Goal: Information Seeking & Learning: Learn about a topic

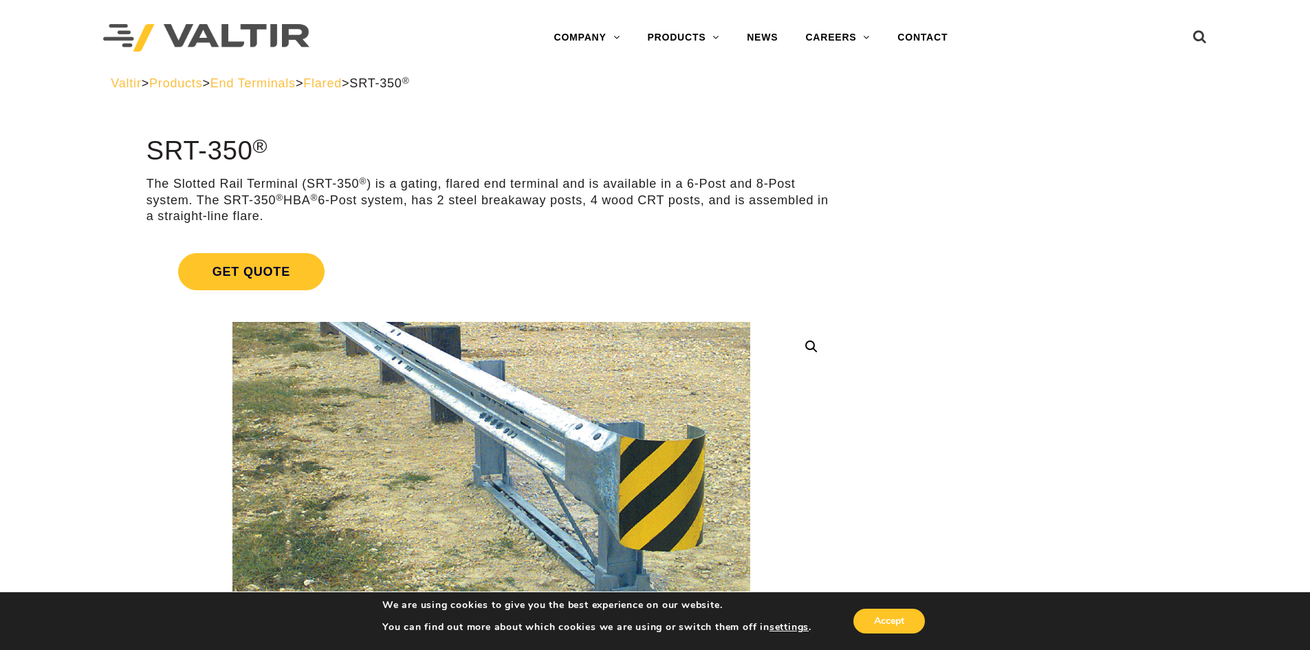
click at [342, 88] on span "Flared" at bounding box center [322, 83] width 38 height 14
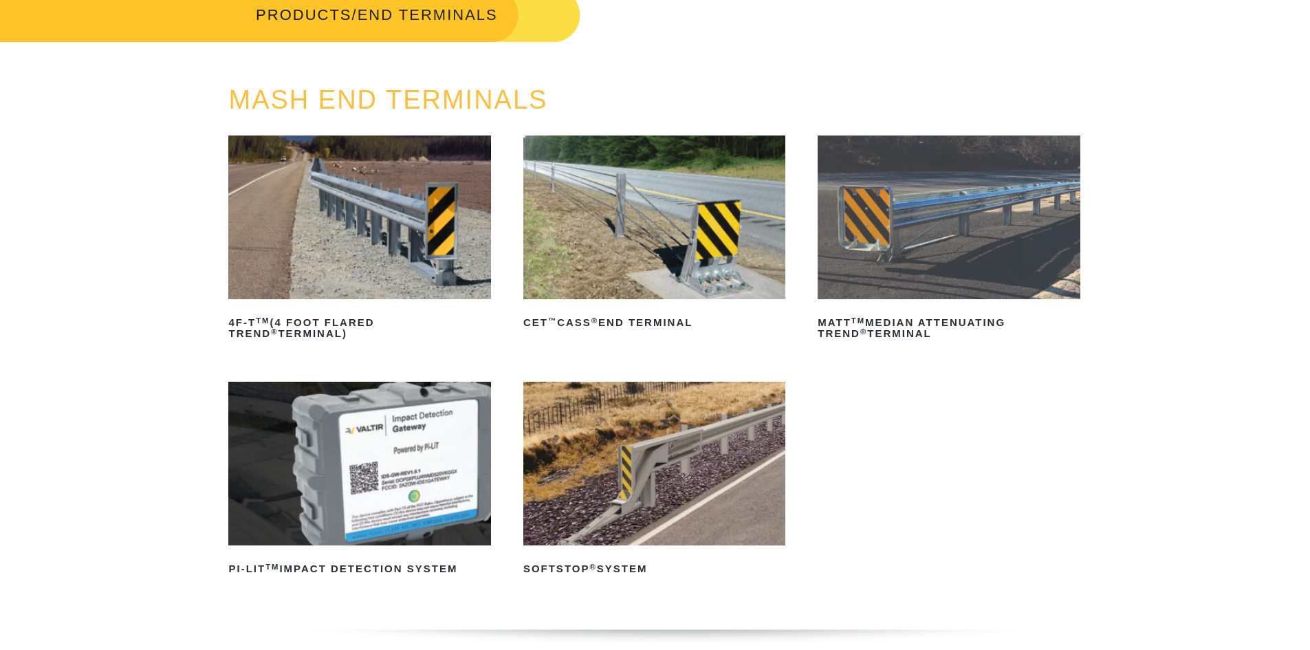
scroll to position [137, 0]
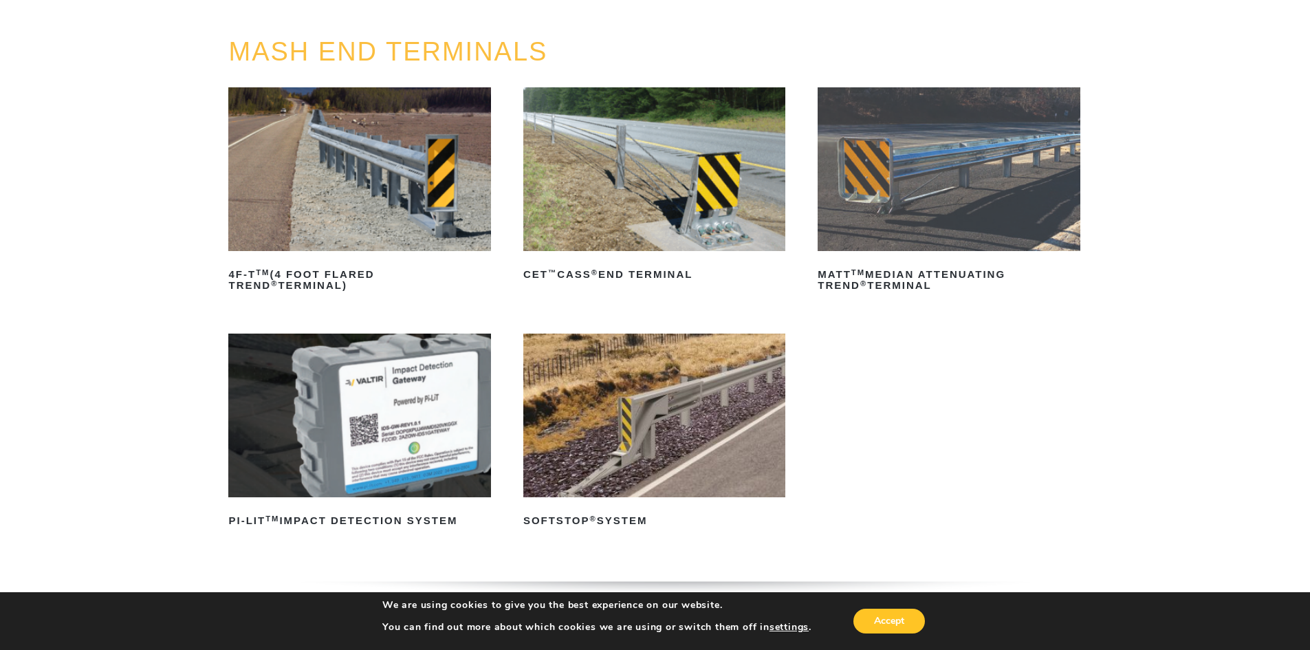
click at [455, 173] on img at bounding box center [359, 169] width 262 height 164
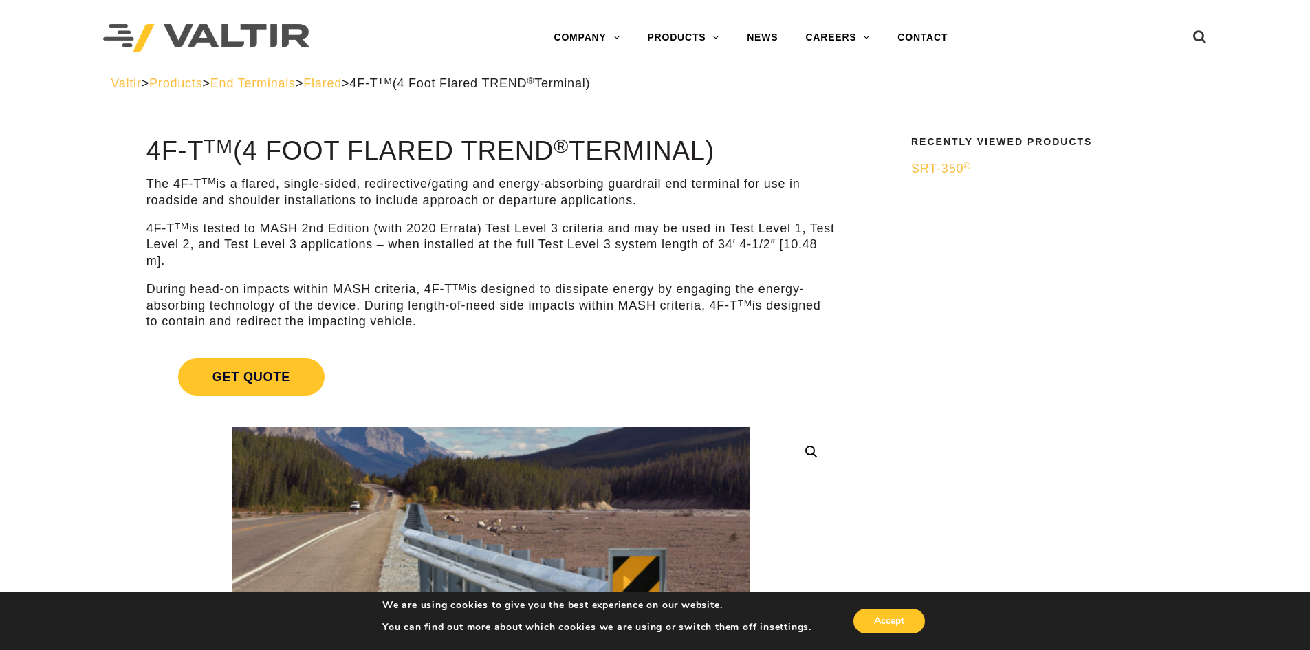
click at [267, 87] on span "End Terminals" at bounding box center [252, 83] width 85 height 14
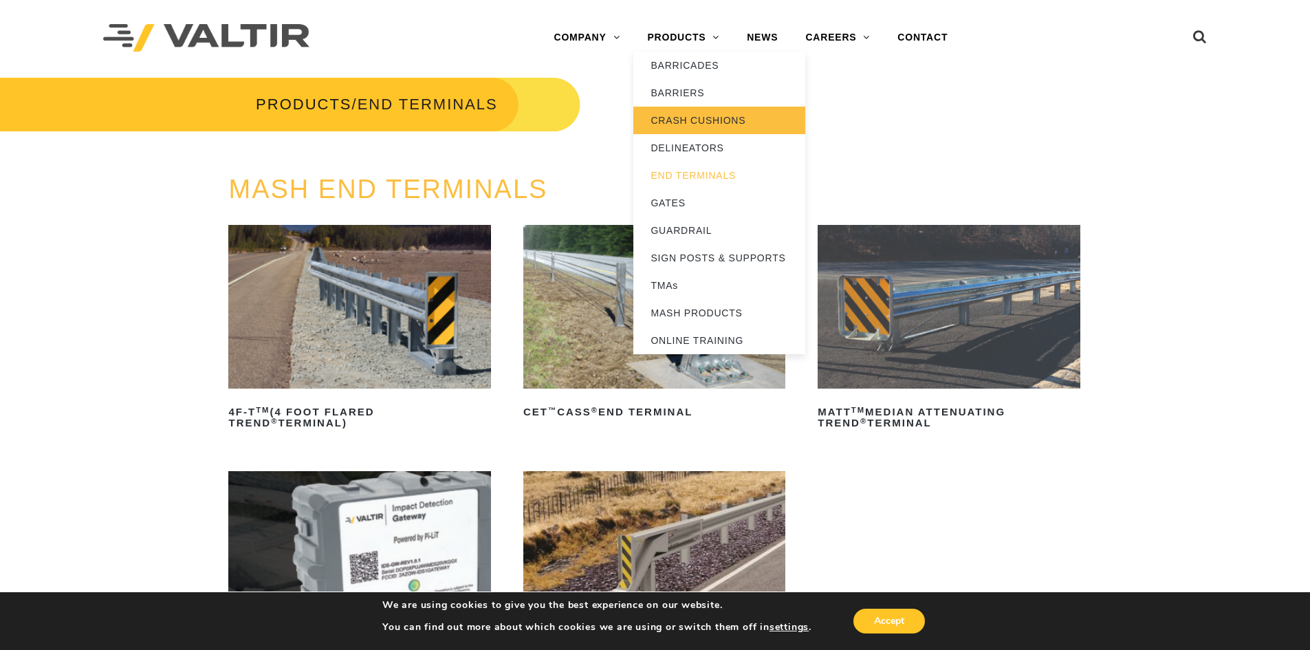
click at [709, 123] on link "CRASH CUSHIONS" at bounding box center [719, 120] width 172 height 27
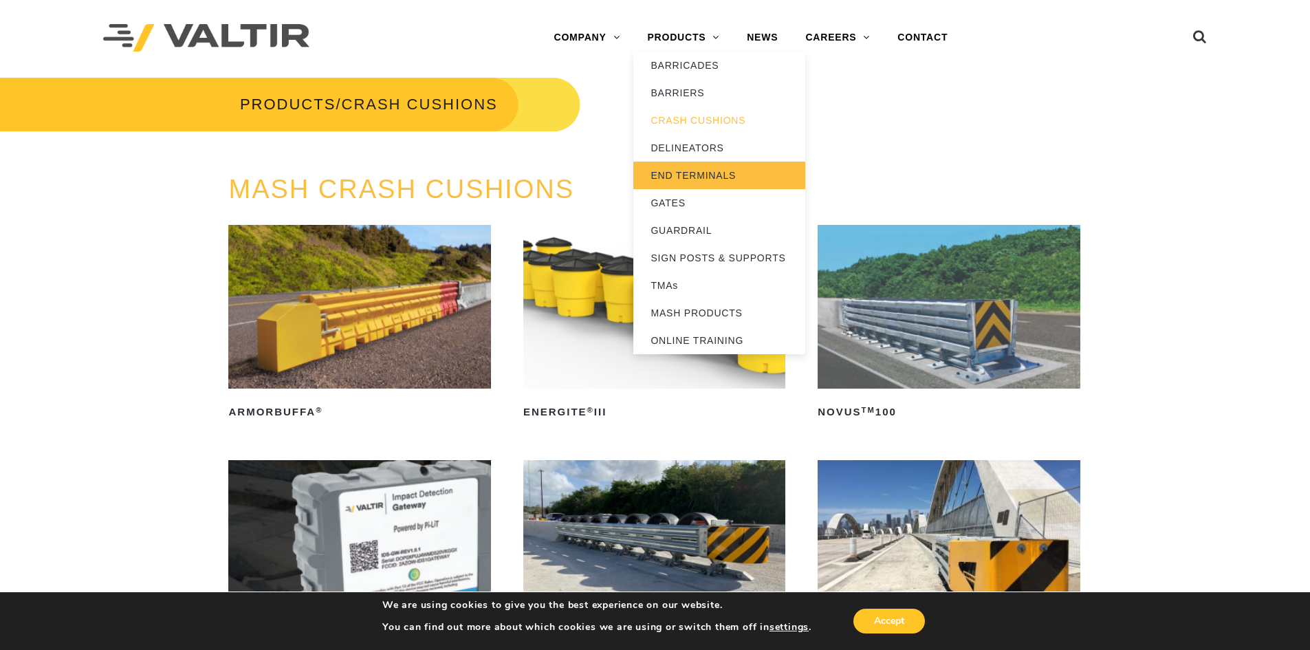
click at [698, 180] on link "END TERMINALS" at bounding box center [719, 175] width 172 height 27
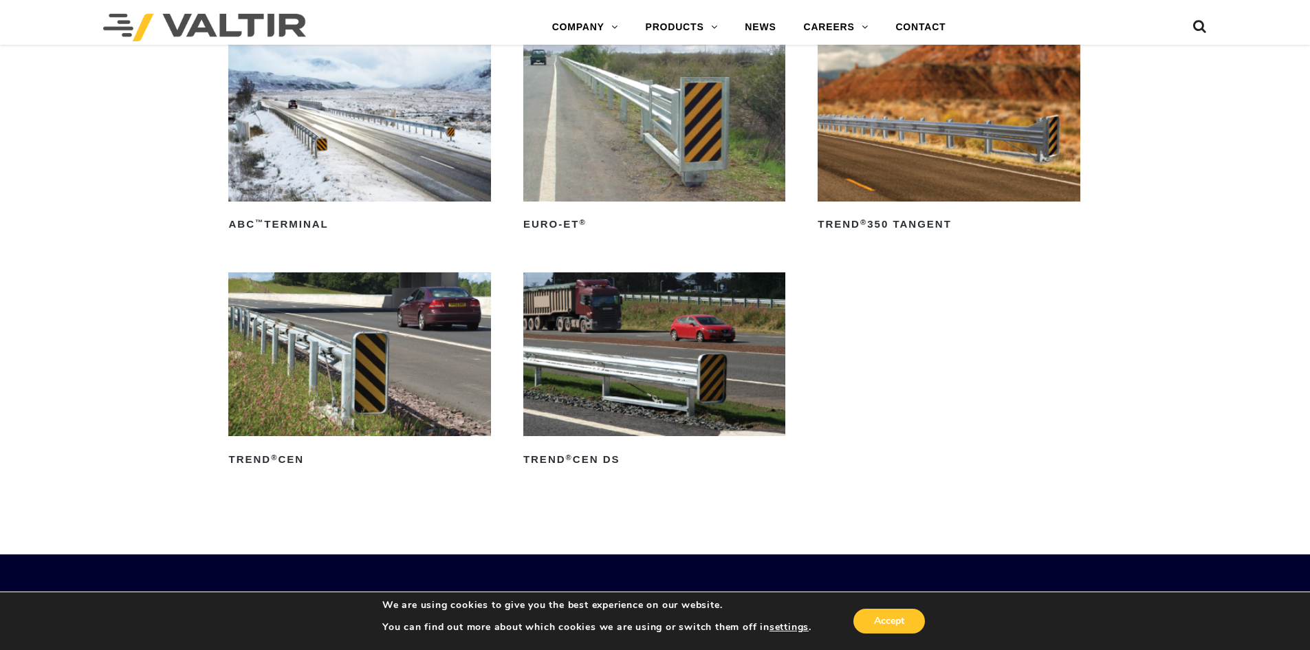
scroll to position [1719, 0]
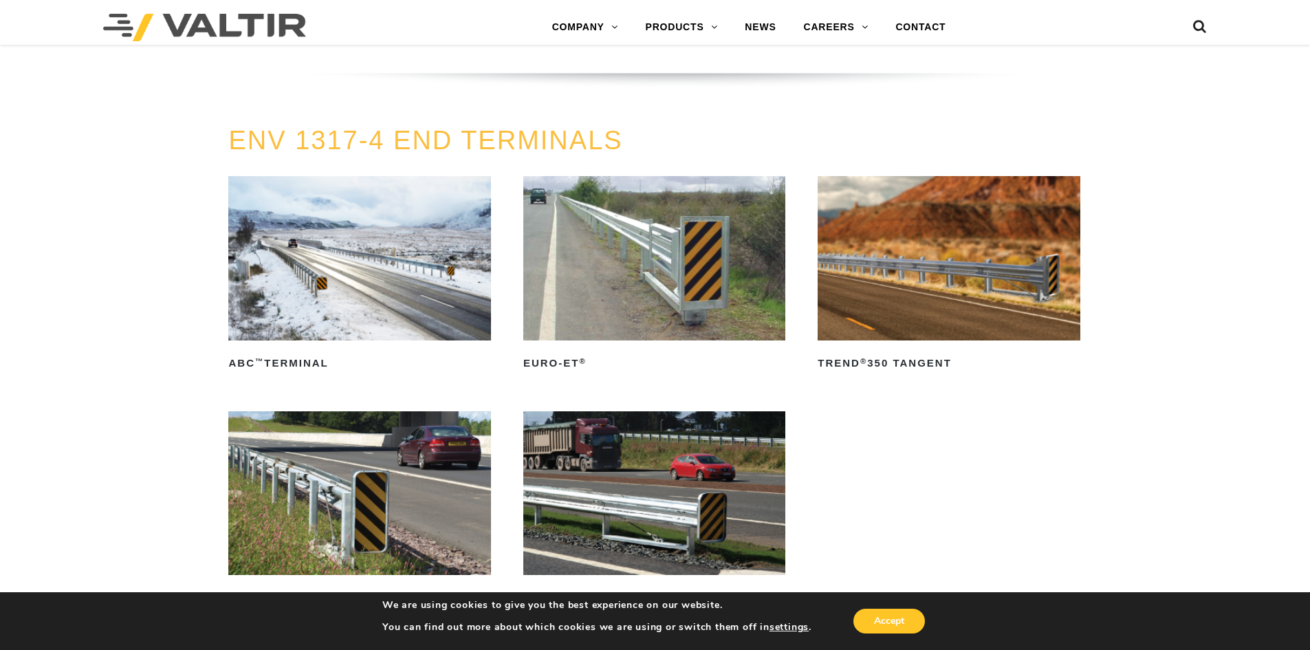
click at [259, 289] on img at bounding box center [359, 258] width 262 height 164
click at [1191, 27] on ul at bounding box center [1181, 28] width 52 height 24
click at [1202, 27] on icon at bounding box center [1200, 29] width 14 height 21
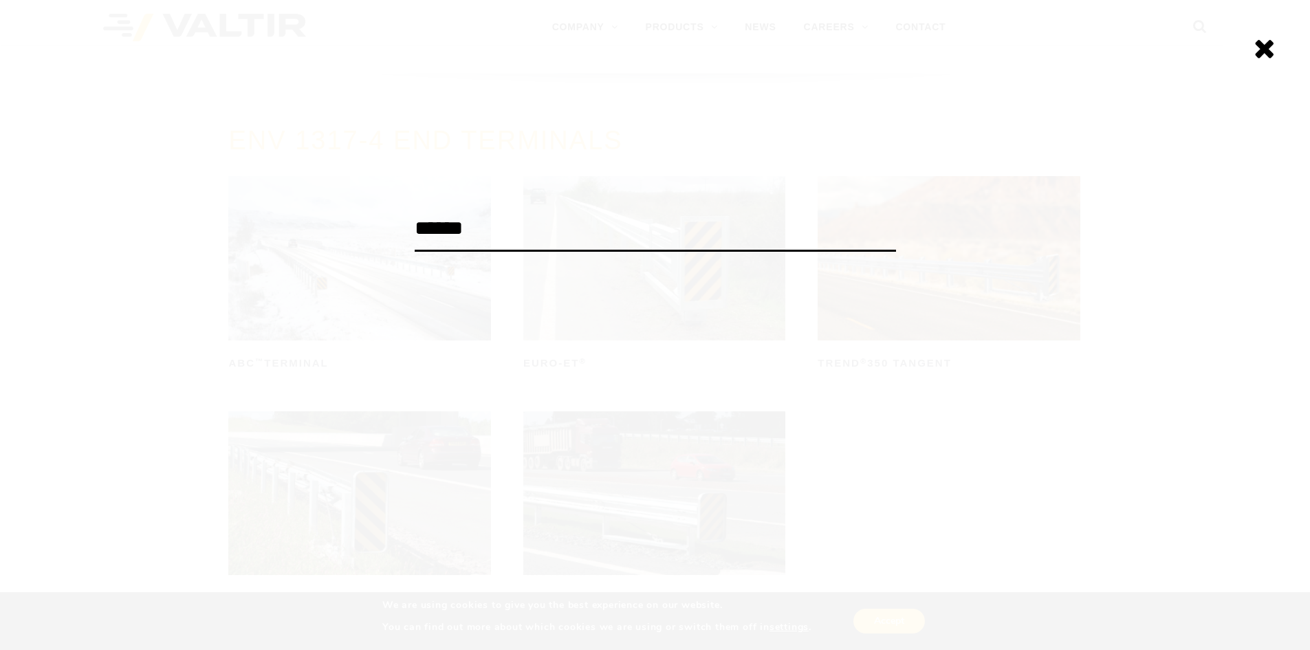
type input "******"
click input "******" at bounding box center [0, 0] width 0 height 0
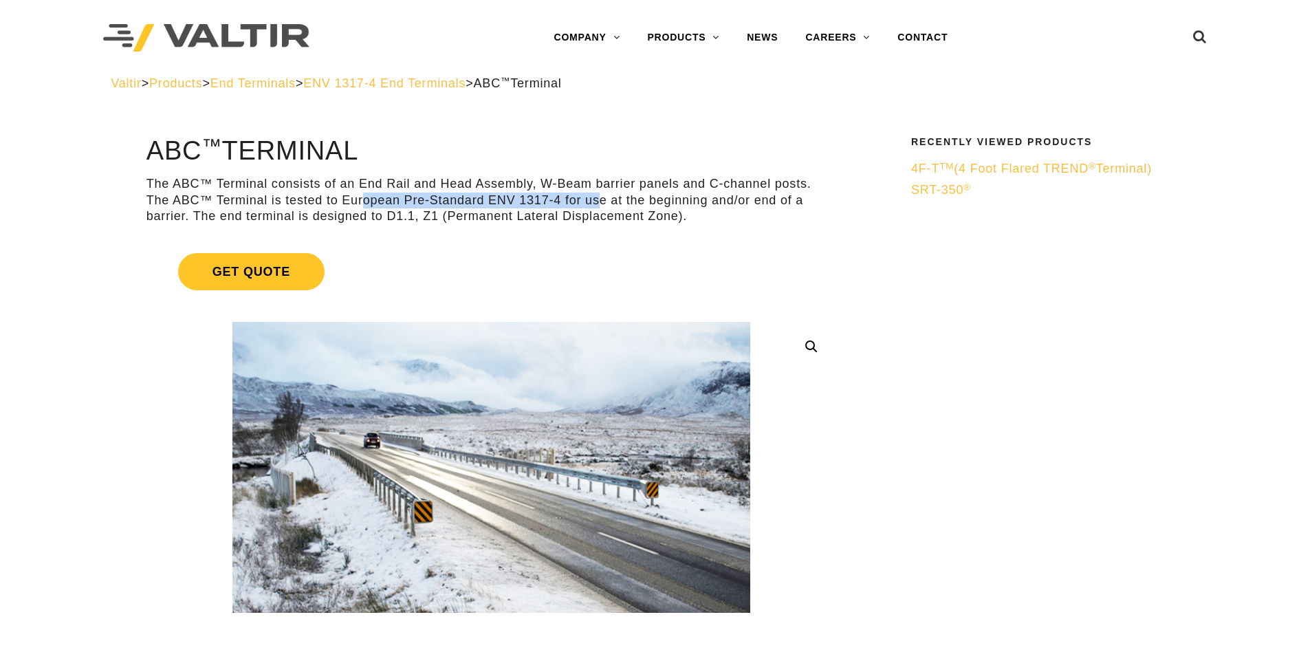
drag, startPoint x: 468, startPoint y: 195, endPoint x: 602, endPoint y: 195, distance: 134.0
click at [602, 195] on p "The ABC™ Terminal consists of an End Rail and Head Assembly, W-Beam barrier pan…" at bounding box center [490, 200] width 689 height 48
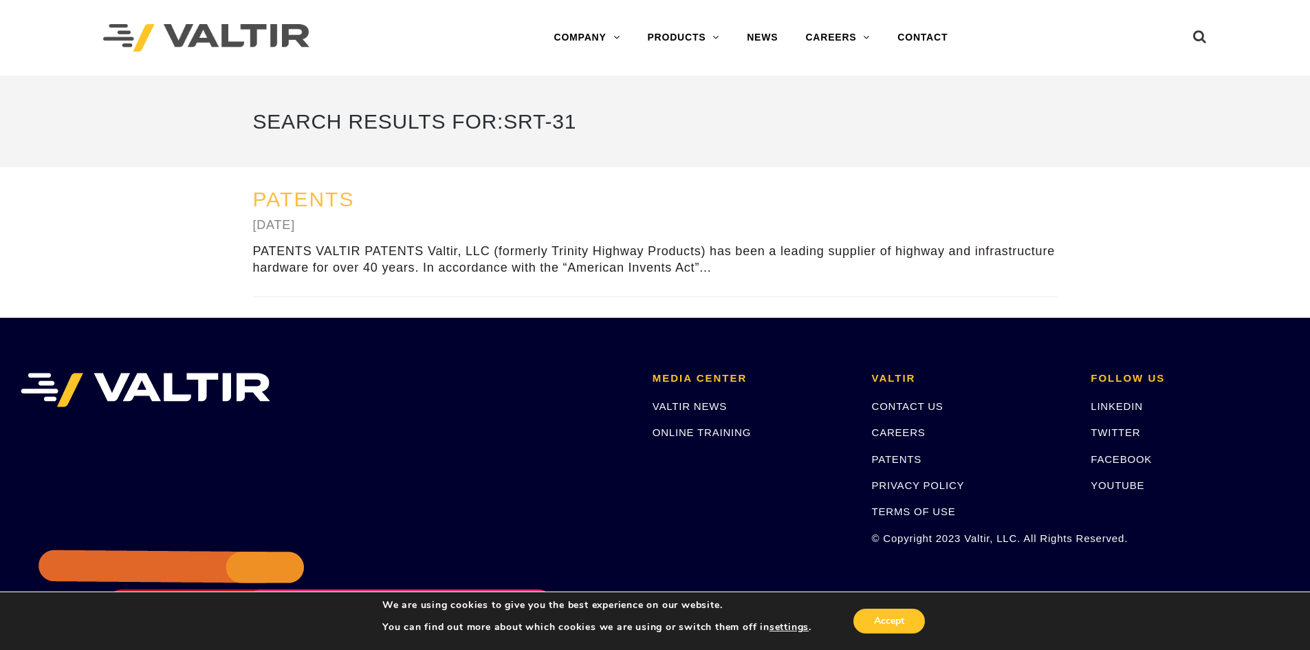
click at [342, 193] on link "Patents" at bounding box center [304, 199] width 102 height 23
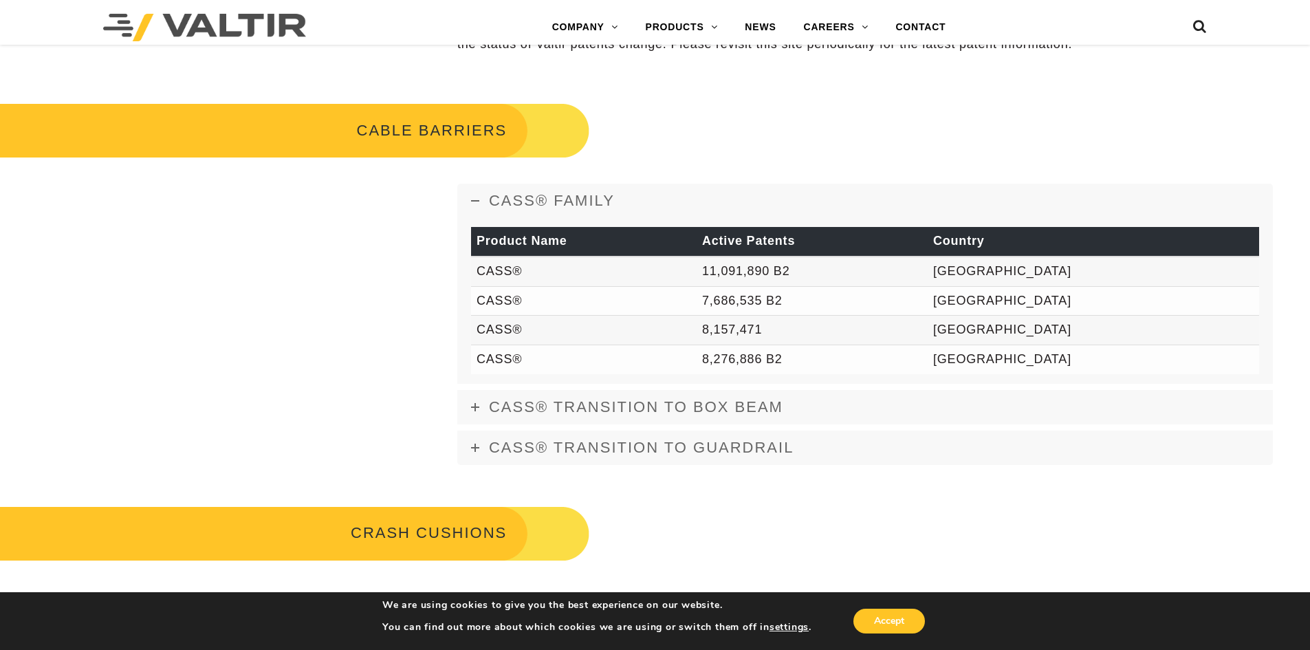
scroll to position [619, 0]
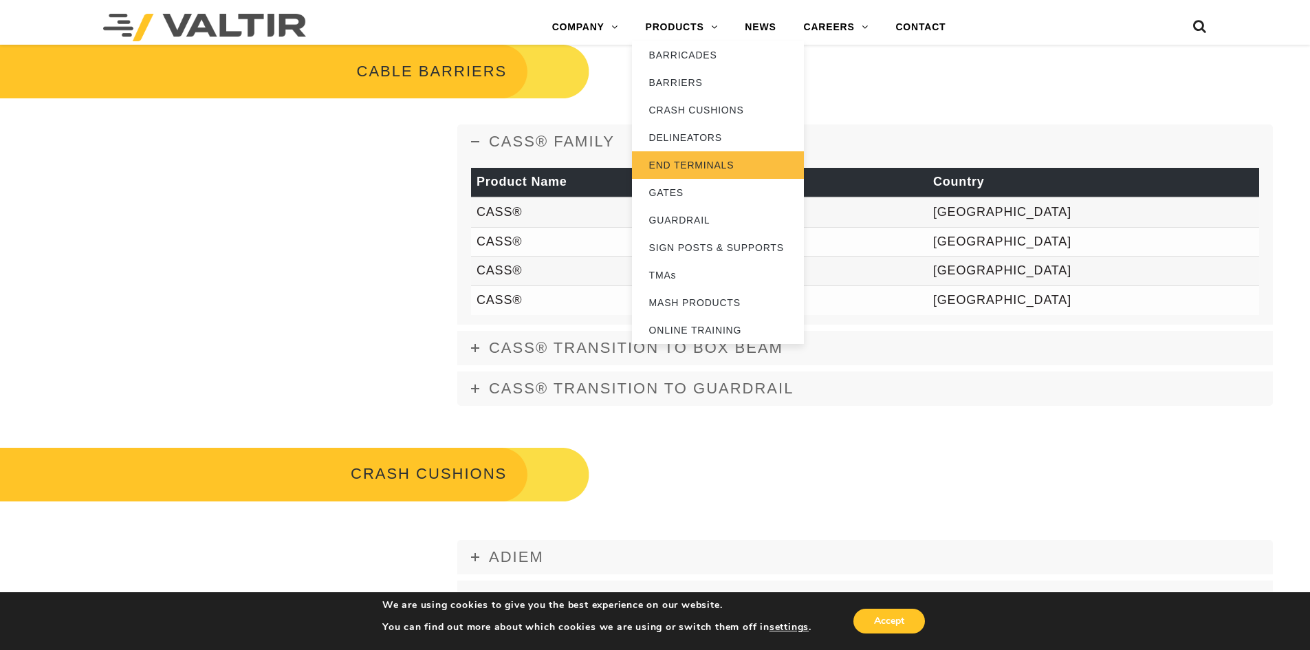
click at [709, 159] on link "END TERMINALS" at bounding box center [718, 164] width 172 height 27
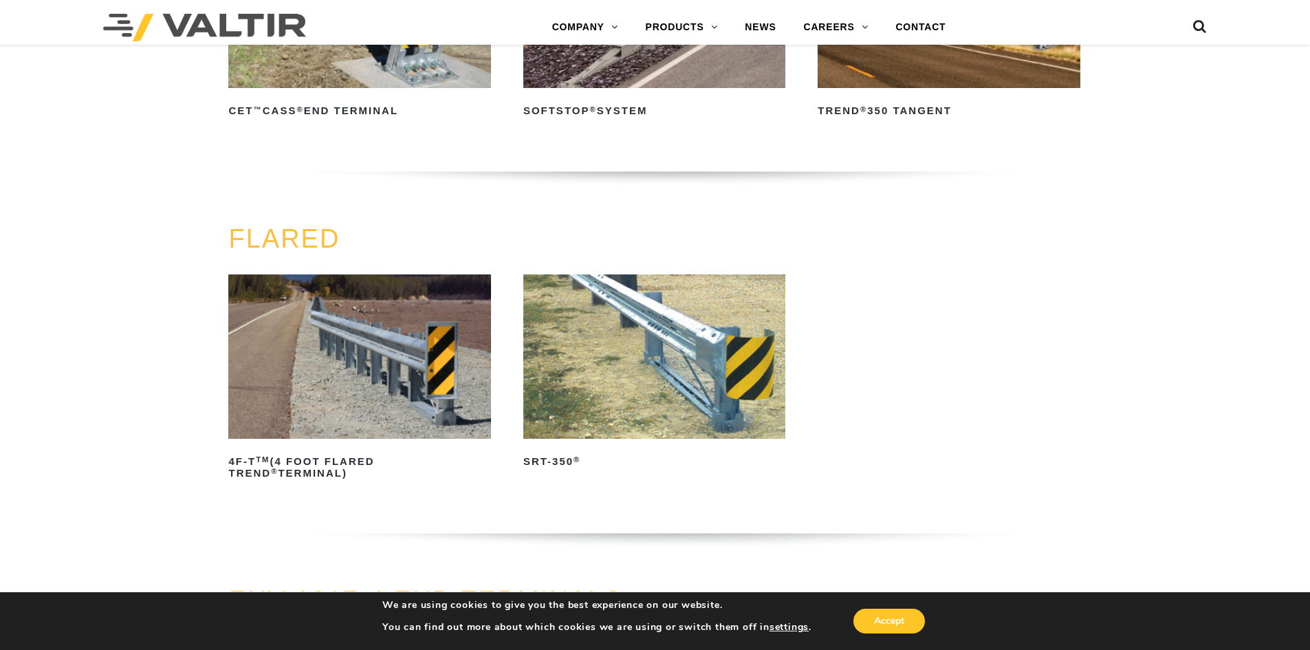
scroll to position [1169, 0]
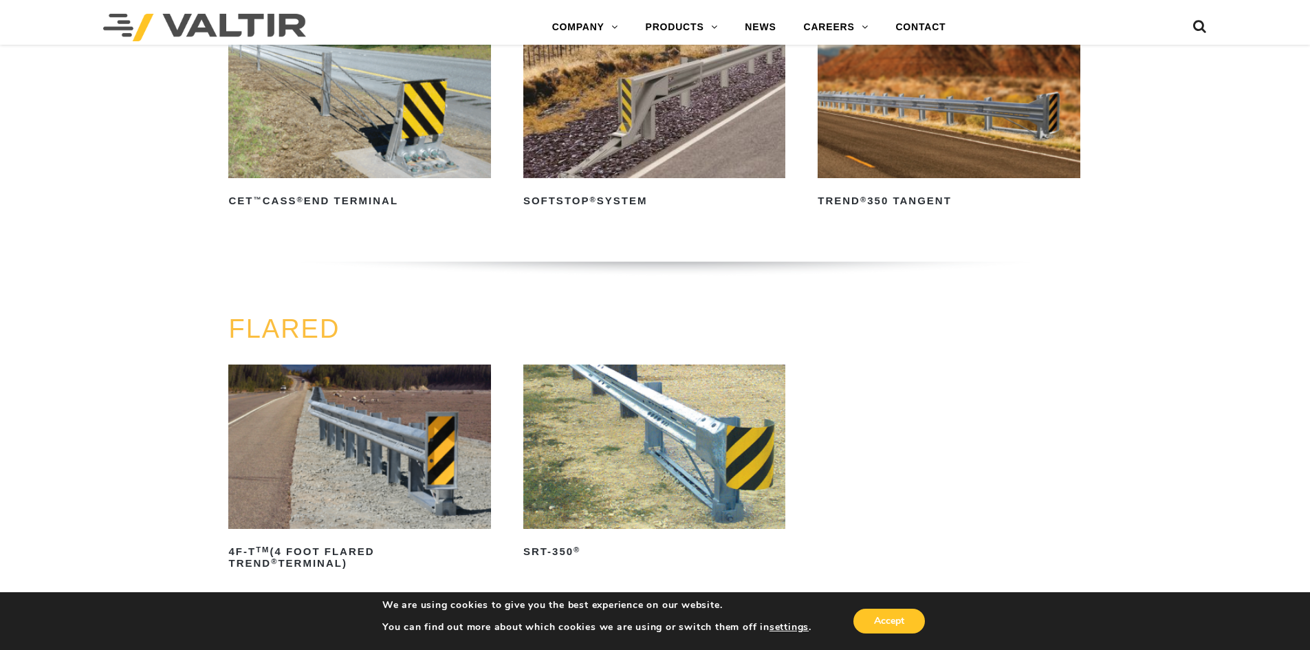
click at [620, 406] on img at bounding box center [654, 446] width 262 height 164
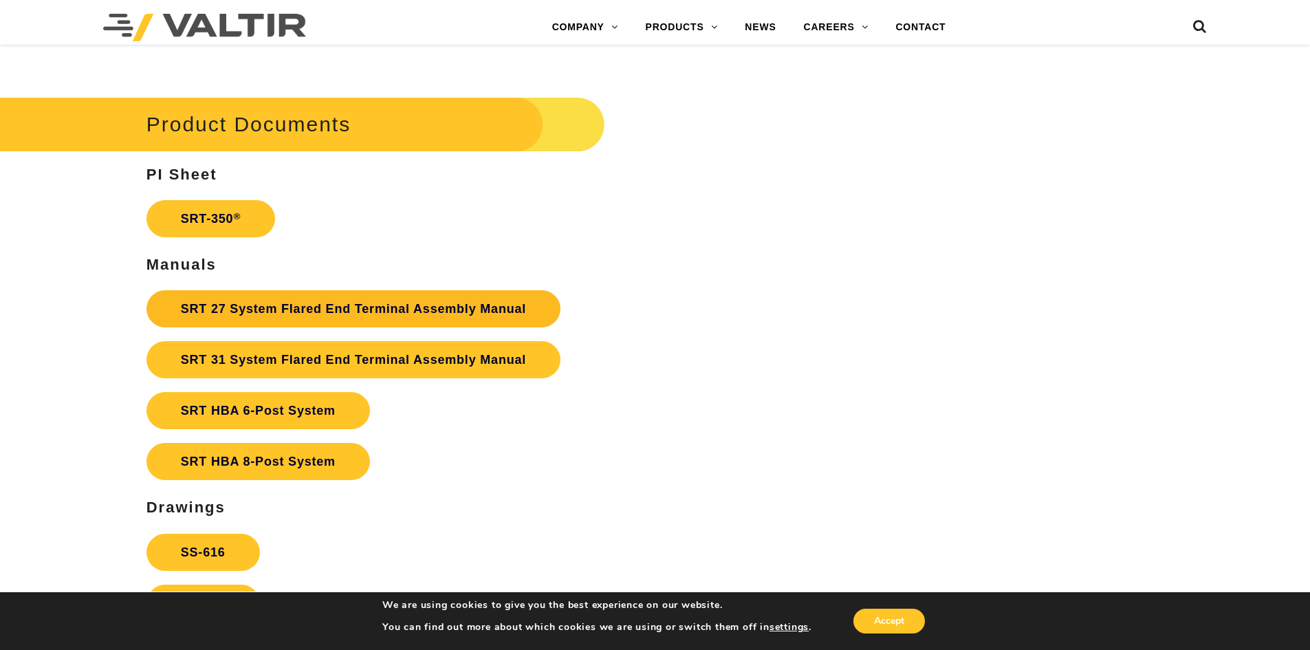
scroll to position [2543, 0]
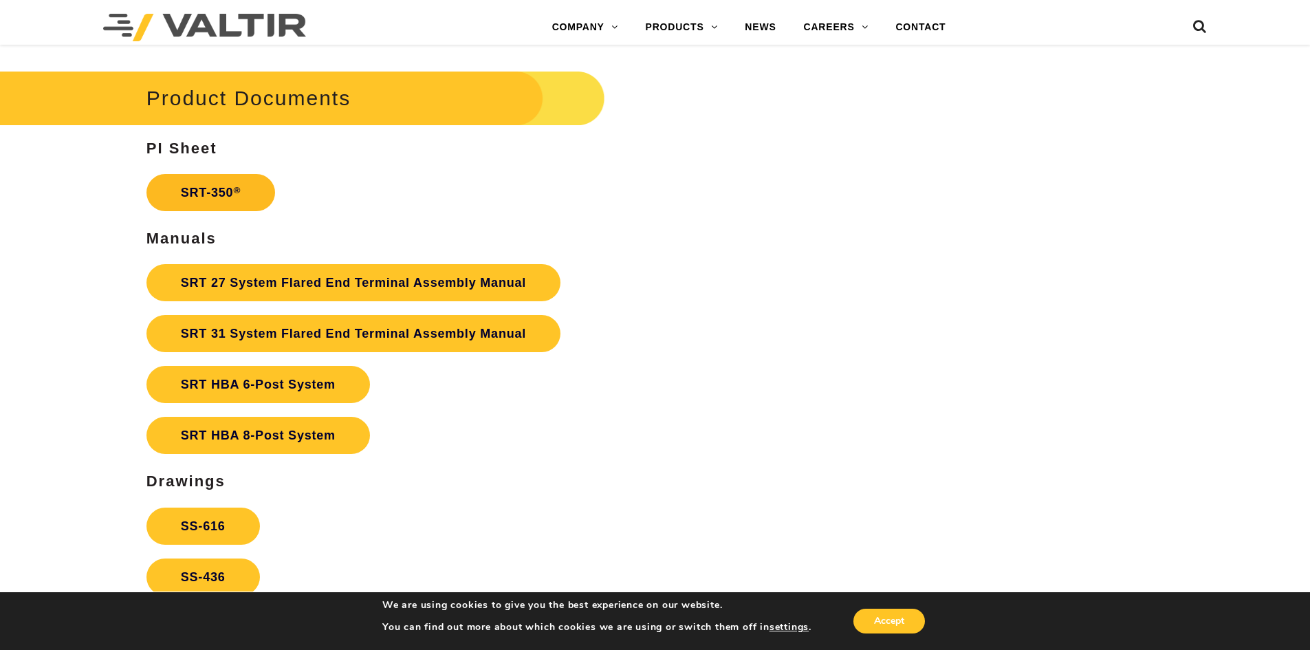
click at [219, 199] on link "SRT-350 ®" at bounding box center [210, 192] width 129 height 37
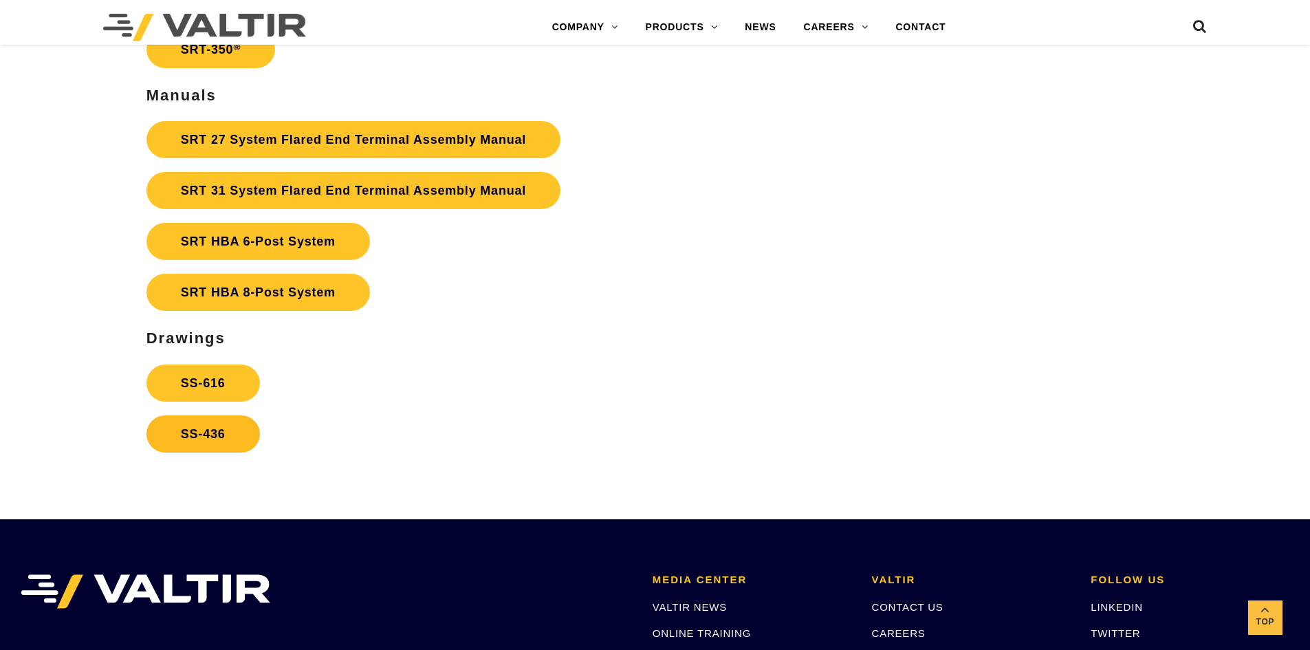
scroll to position [2681, 0]
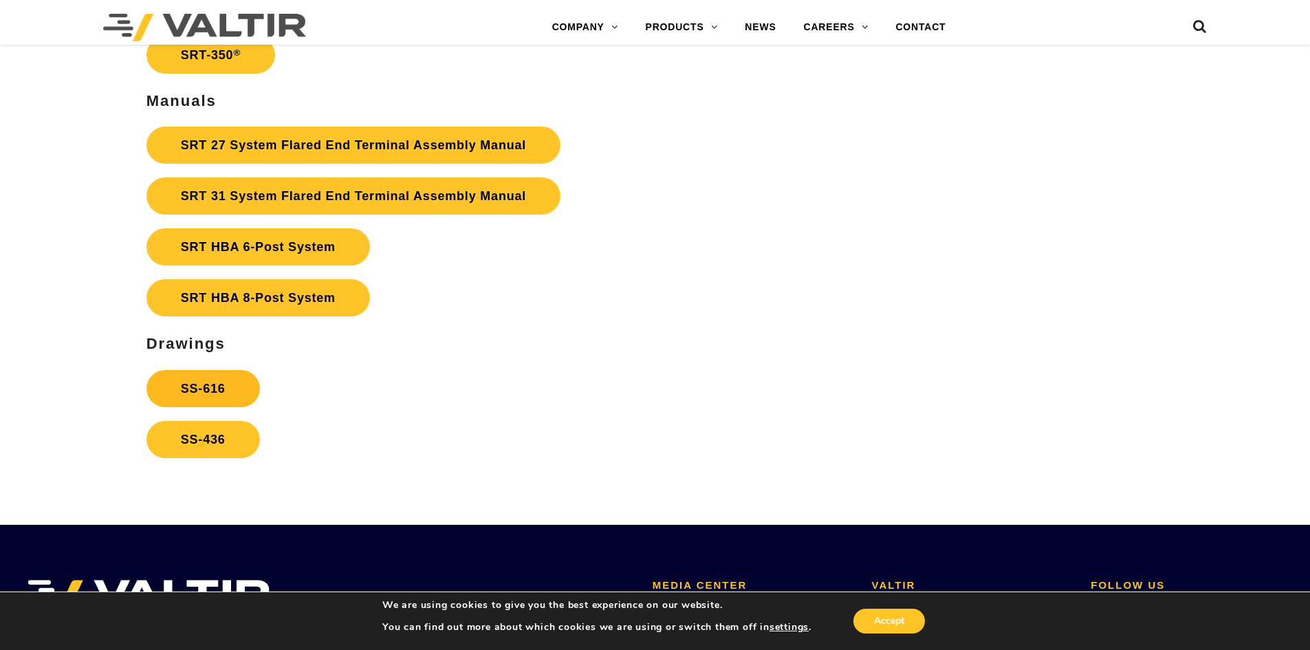
click at [237, 382] on link "SS-616" at bounding box center [202, 388] width 113 height 37
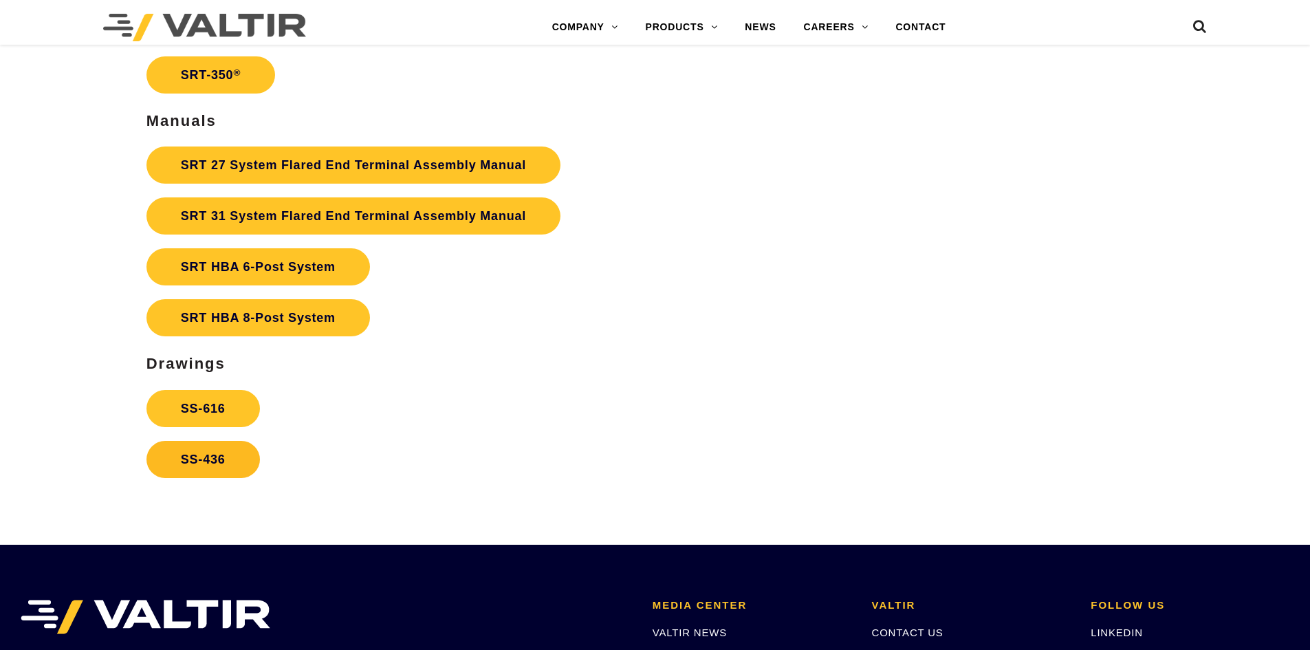
scroll to position [2681, 0]
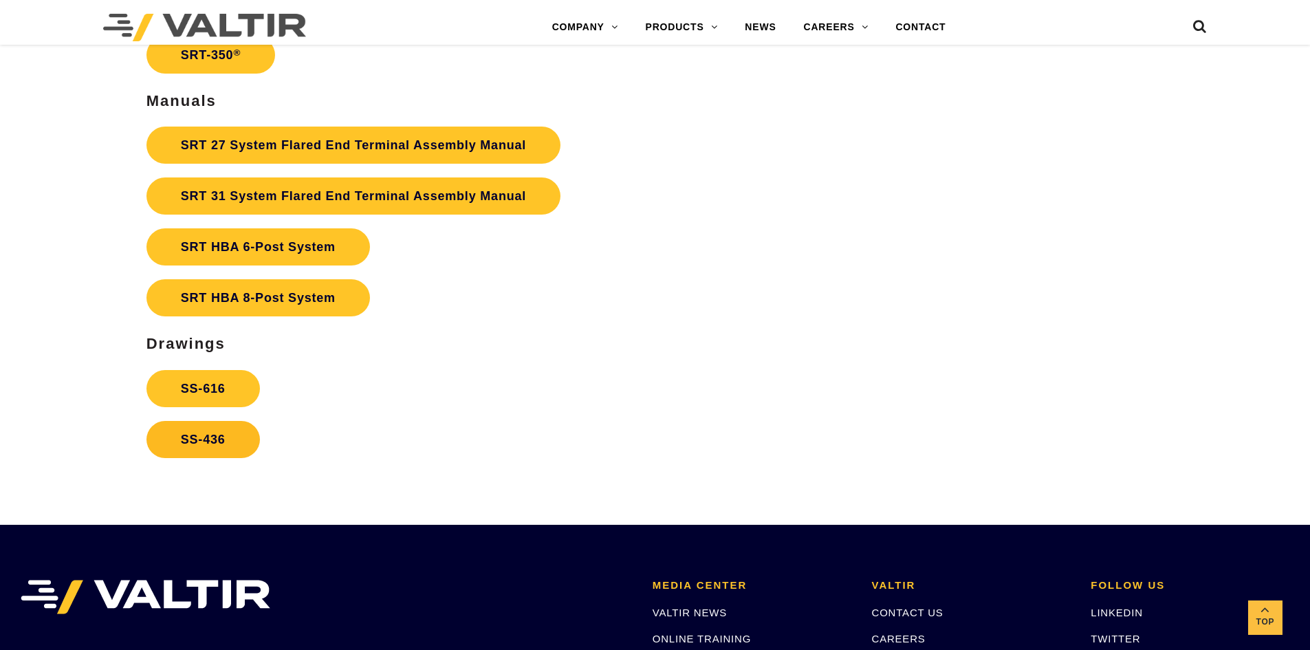
click at [245, 444] on link "SS-436" at bounding box center [202, 439] width 113 height 37
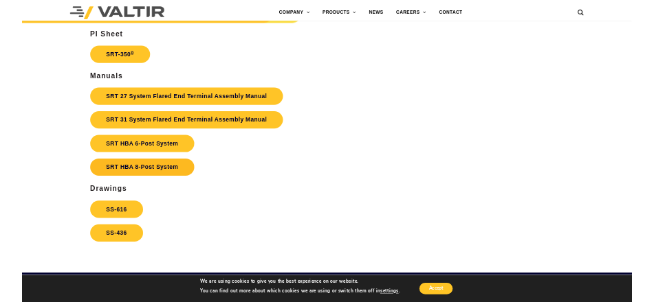
scroll to position [2612, 0]
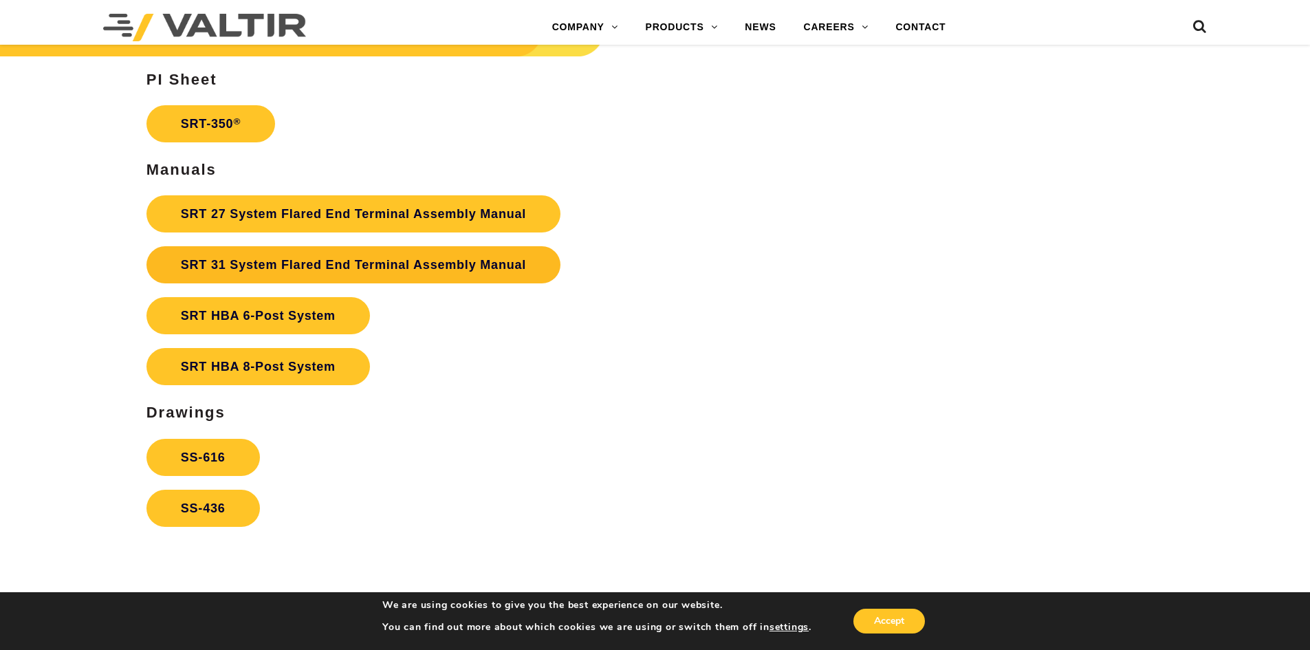
click at [295, 263] on link "SRT 31 System Flared End Terminal Assembly Manual" at bounding box center [353, 264] width 414 height 37
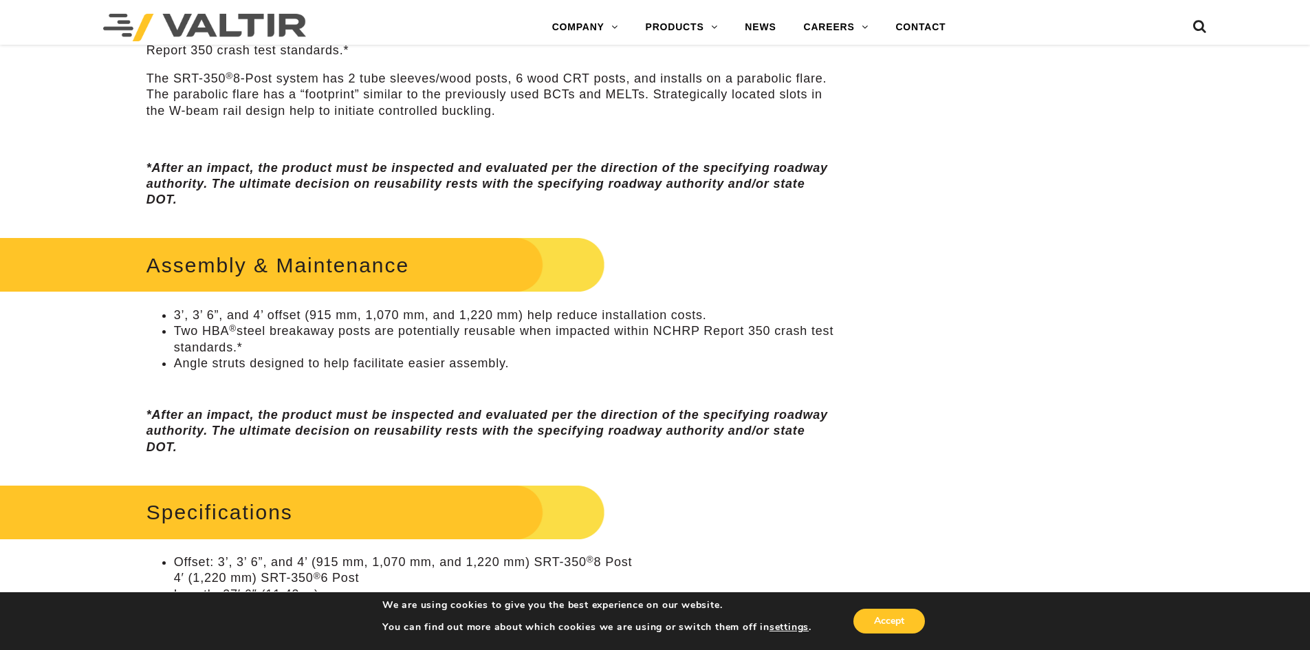
scroll to position [678, 0]
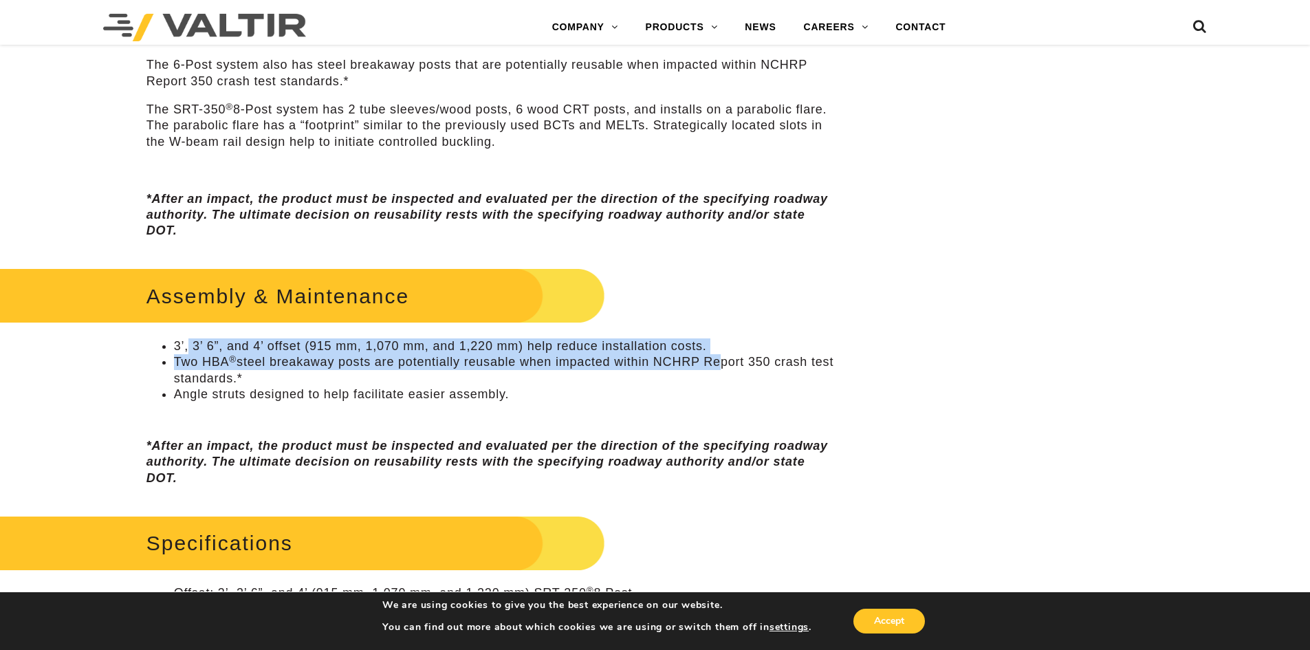
drag, startPoint x: 189, startPoint y: 348, endPoint x: 712, endPoint y: 367, distance: 523.5
click at [712, 367] on ul "3’, 3’ 6”, and 4’ offset (915 mm, 1,070 mm, and 1,220 mm) help reduce installat…" at bounding box center [490, 370] width 689 height 65
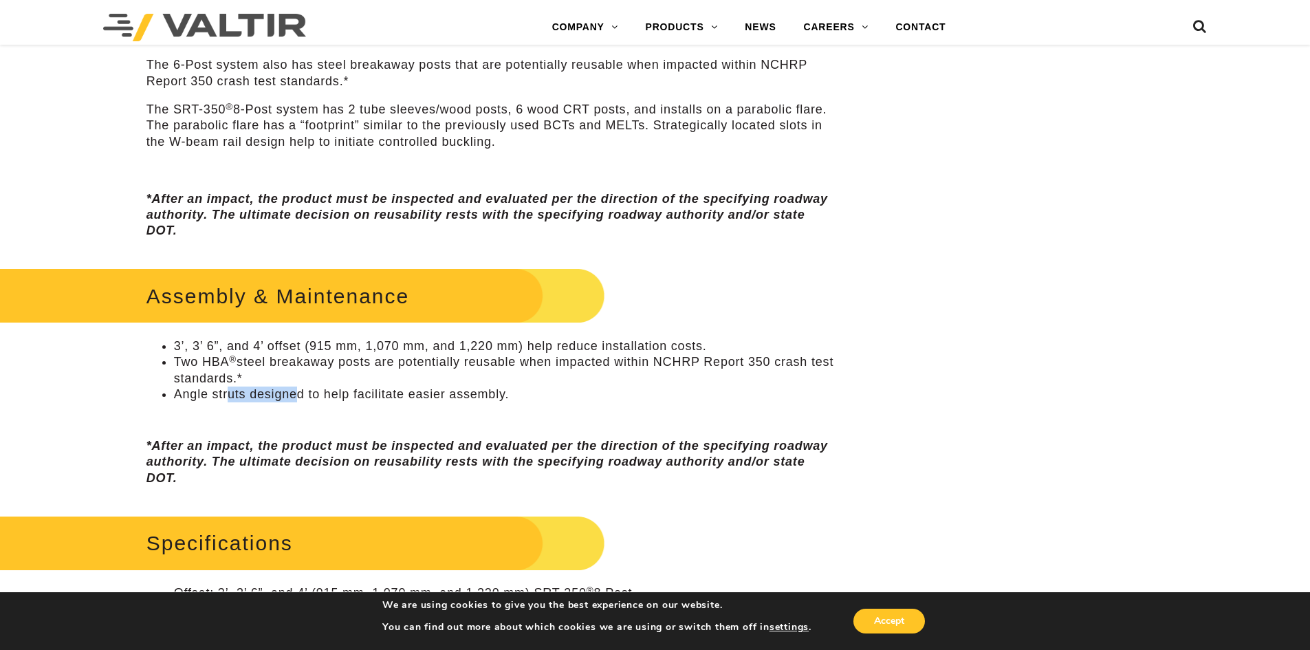
drag, startPoint x: 227, startPoint y: 393, endPoint x: 300, endPoint y: 396, distance: 72.9
click at [300, 396] on li "Angle struts designed to help facilitate easier assembly." at bounding box center [505, 394] width 662 height 16
drag, startPoint x: 278, startPoint y: 436, endPoint x: 322, endPoint y: 445, distance: 44.2
click at [283, 436] on div "Assembly & Maintenance 3’, 3’ 6”, and 4’ offset (915 mm, 1,070 mm, and 1,220 mm…" at bounding box center [490, 375] width 689 height 222
drag, startPoint x: 404, startPoint y: 447, endPoint x: 722, endPoint y: 446, distance: 319.0
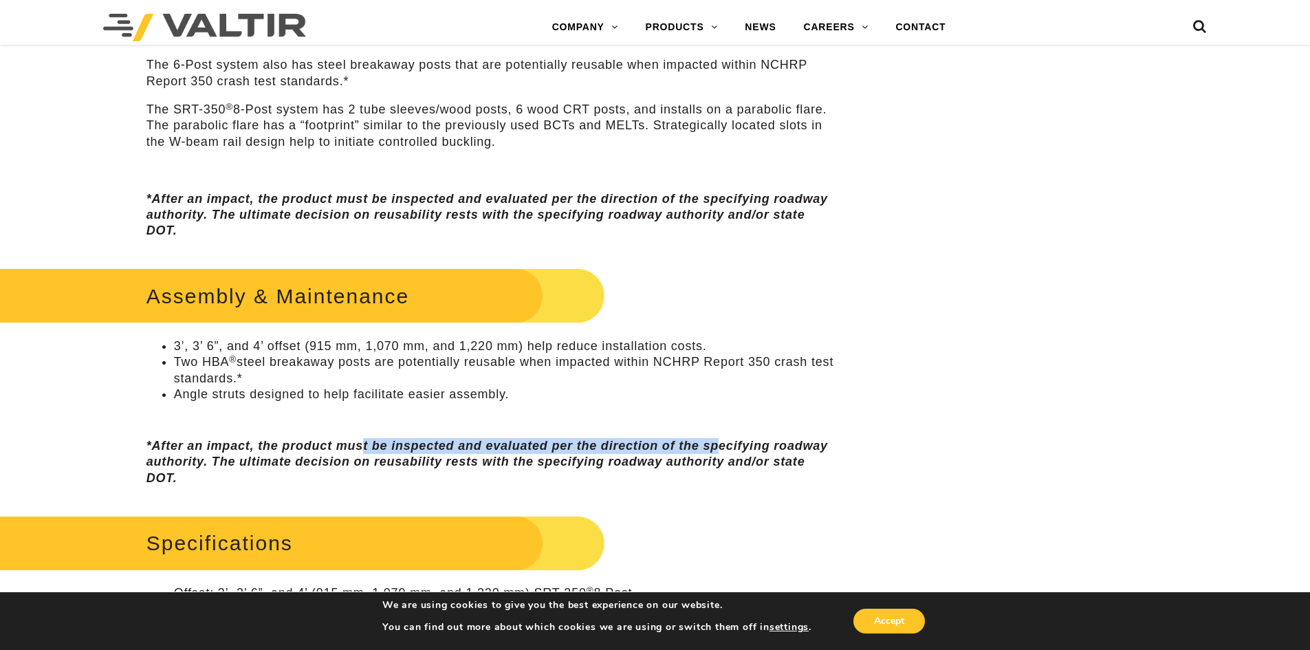
click at [721, 448] on em "*After an impact, the product must be inspected and evaluated per the direction…" at bounding box center [486, 462] width 681 height 46
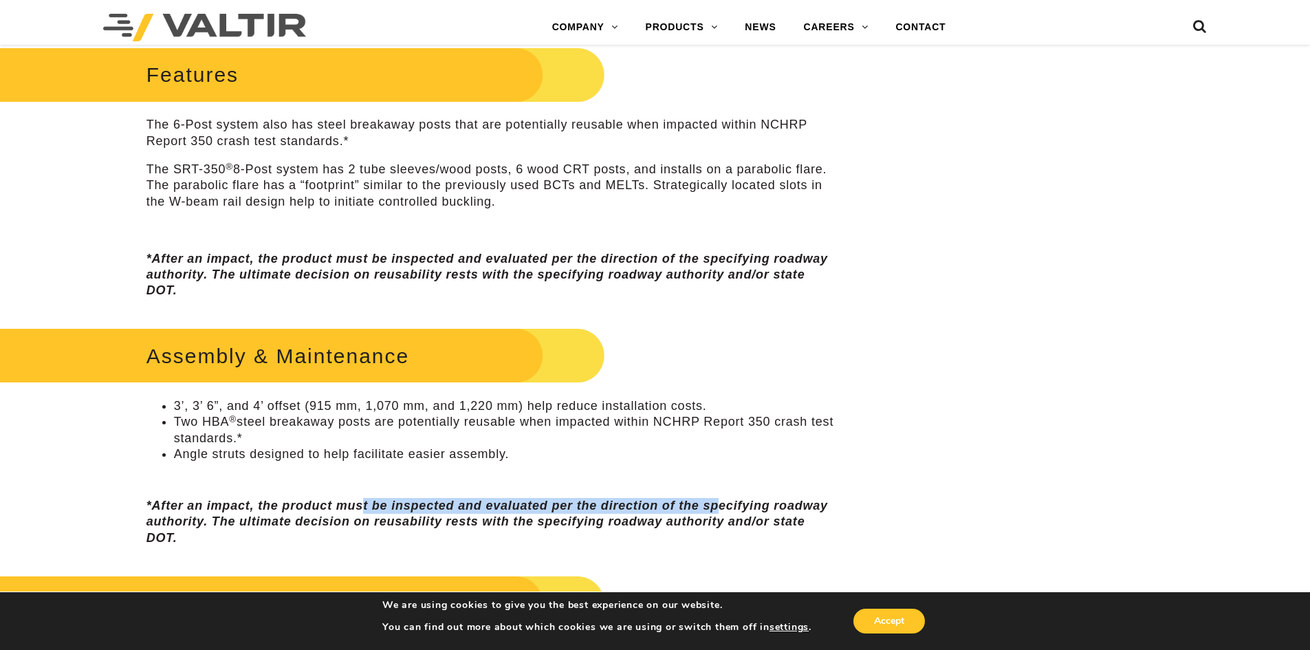
scroll to position [472, 0]
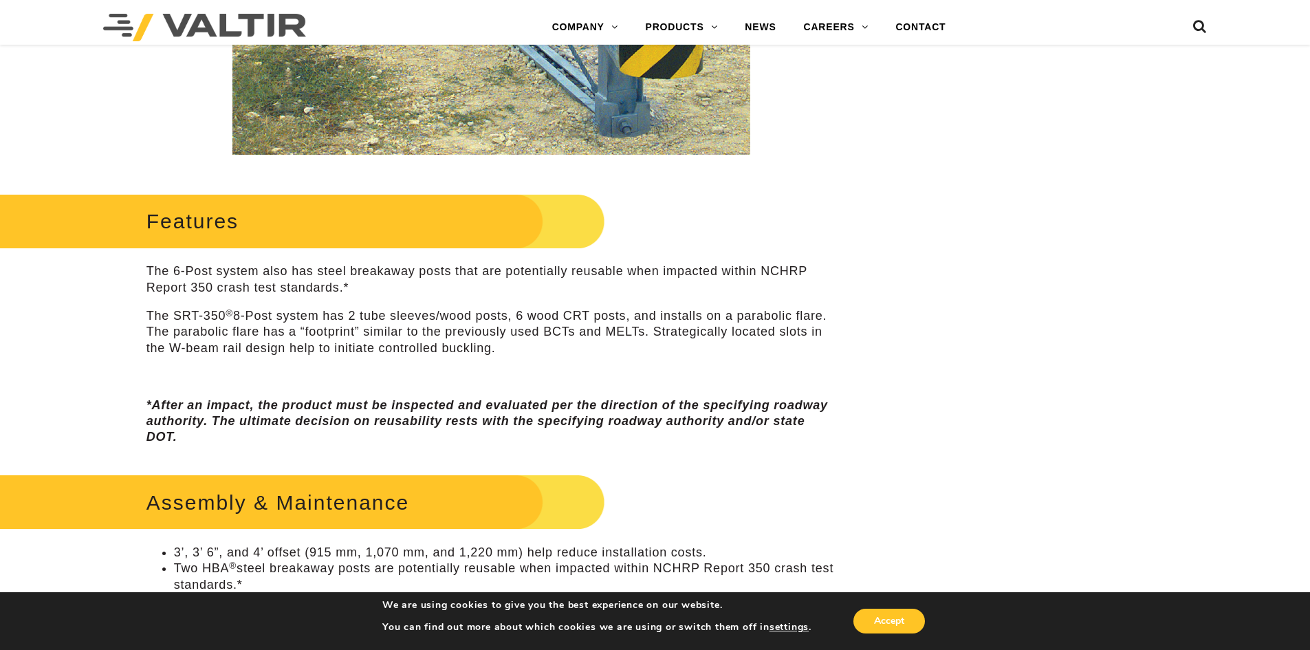
click at [323, 366] on div "Features The 6-Post system also has steel breakaway posts that are potentially …" at bounding box center [490, 317] width 689 height 256
drag, startPoint x: 160, startPoint y: 269, endPoint x: 301, endPoint y: 265, distance: 141.0
click at [301, 265] on p "The 6-Post system also has steel breakaway posts that are potentially reusable …" at bounding box center [490, 279] width 689 height 32
click at [337, 274] on p "The 6-Post system also has steel breakaway posts that are potentially reusable …" at bounding box center [490, 279] width 689 height 32
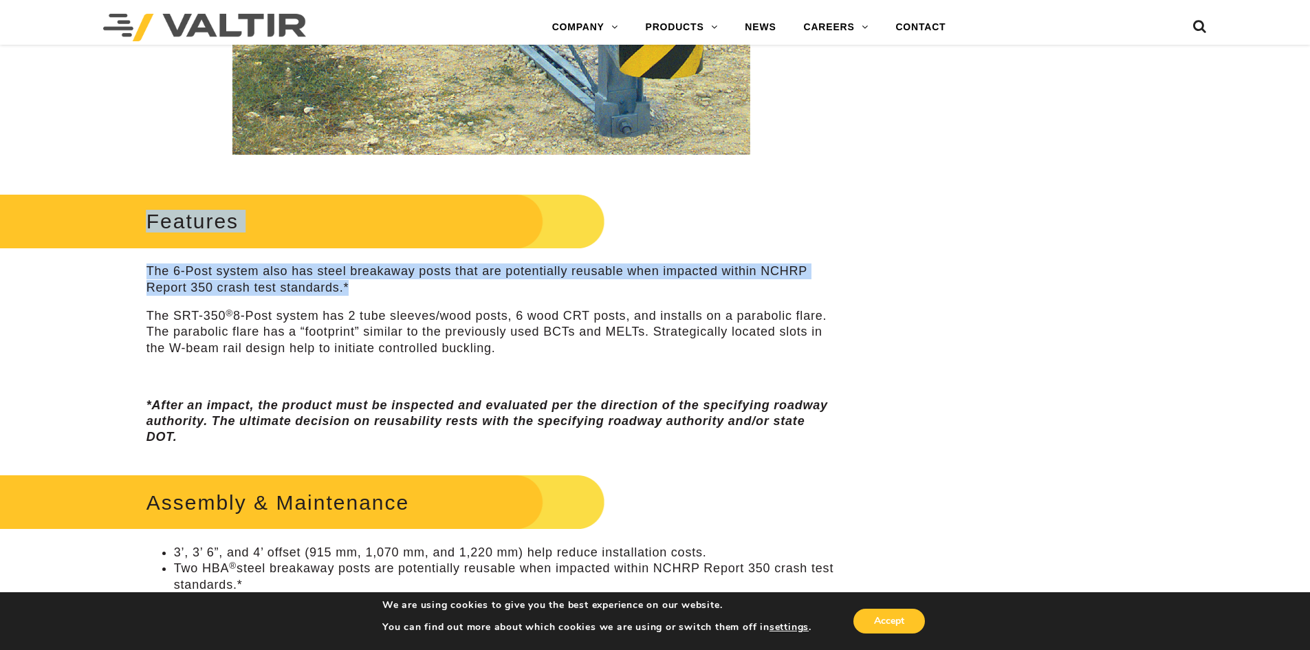
drag, startPoint x: 355, startPoint y: 289, endPoint x: 146, endPoint y: 250, distance: 211.9
click at [146, 250] on div "Features The 6-Post system also has steel breakaway posts that are potentially …" at bounding box center [490, 317] width 689 height 256
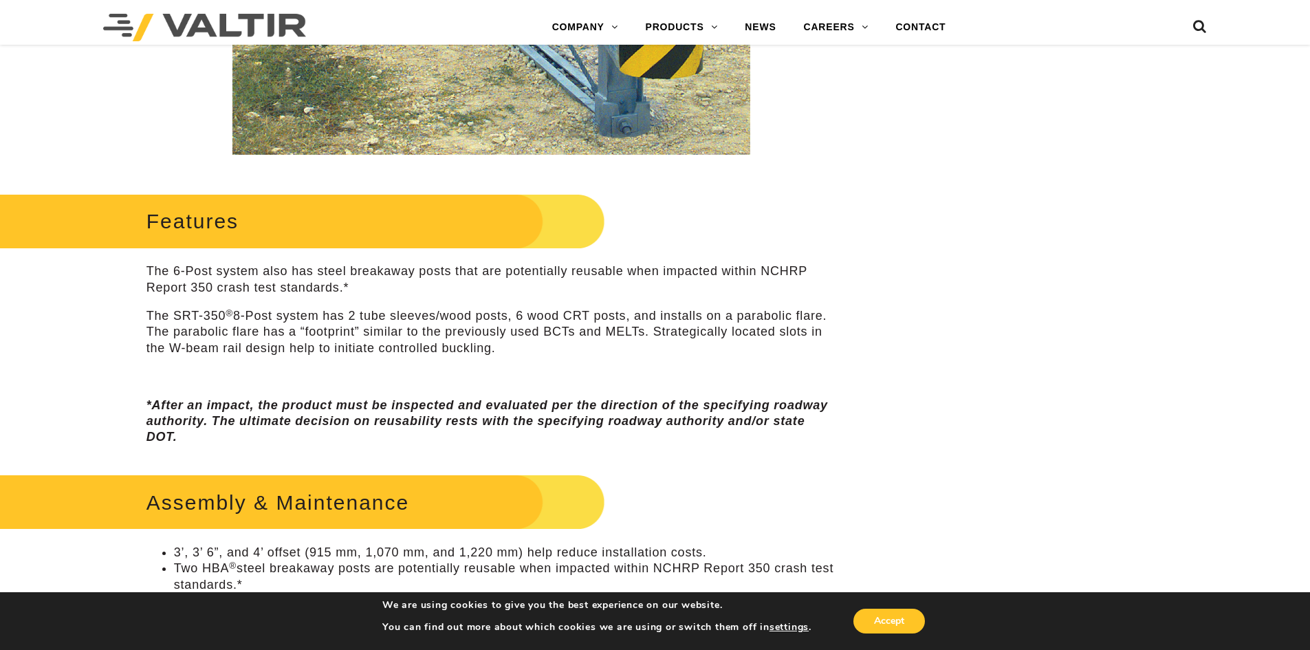
click at [310, 309] on p "The SRT-350 ® 8-Post system has 2 tube sleeves/wood posts, 6 wood CRT posts, an…" at bounding box center [490, 332] width 689 height 48
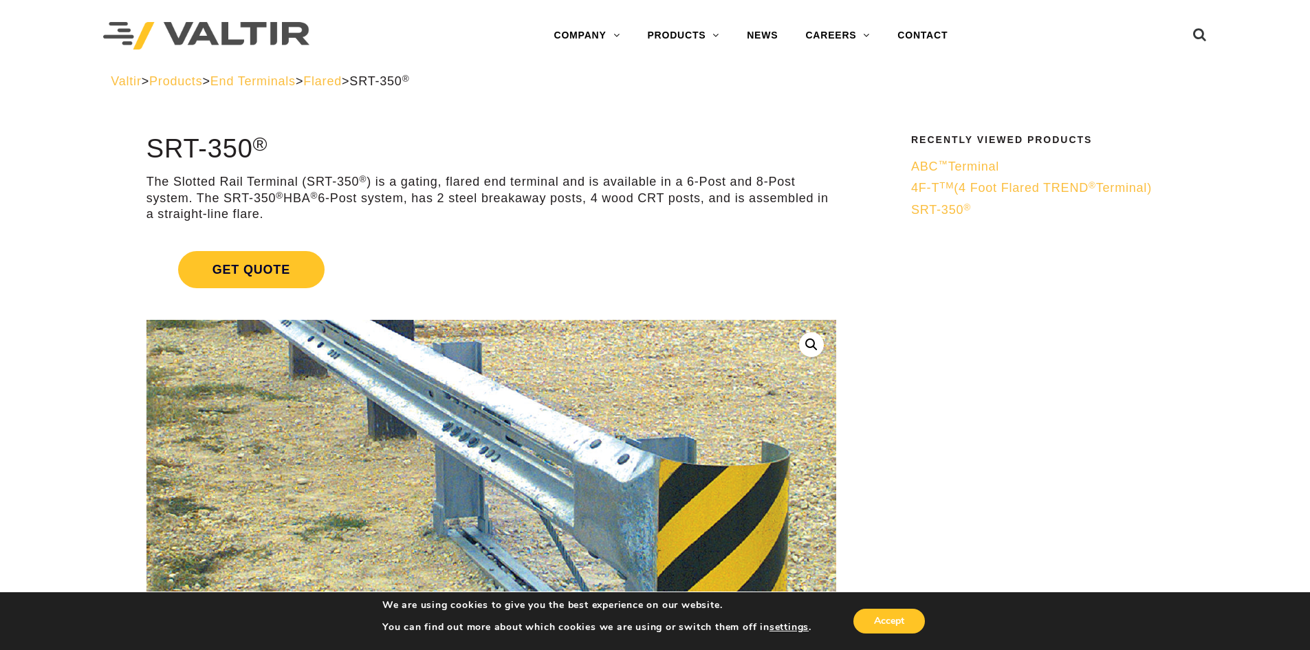
scroll to position [0, 0]
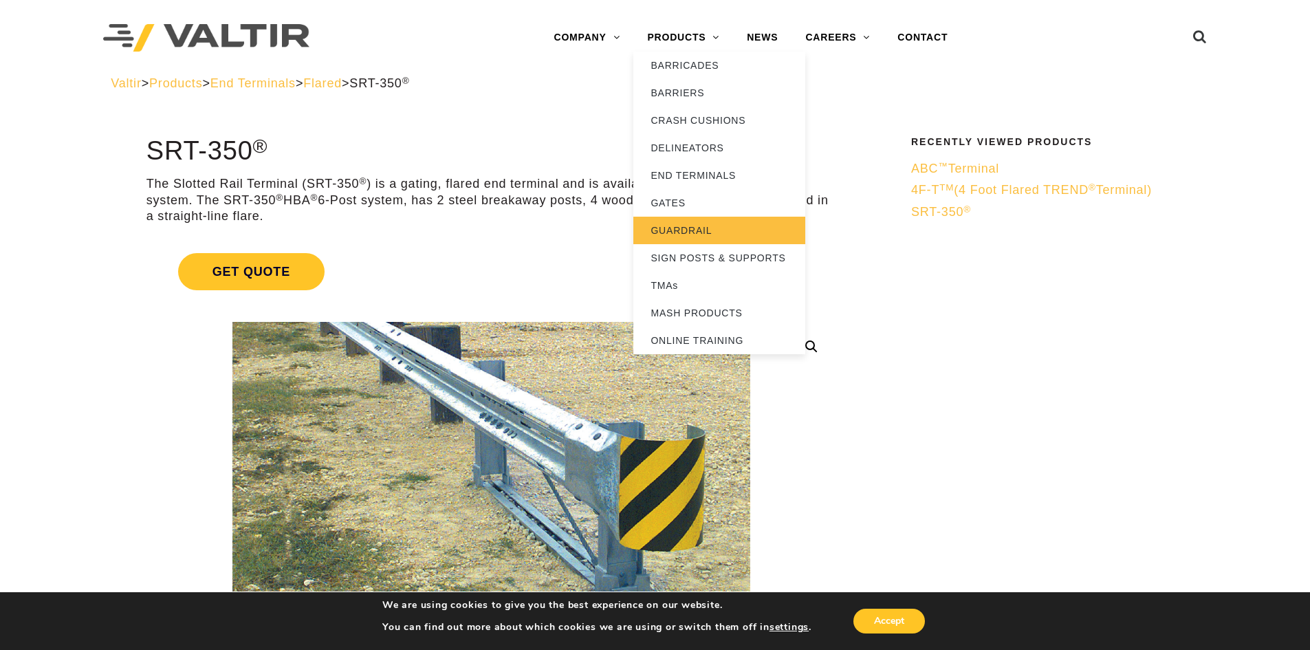
click at [692, 229] on link "GUARDRAIL" at bounding box center [719, 230] width 172 height 27
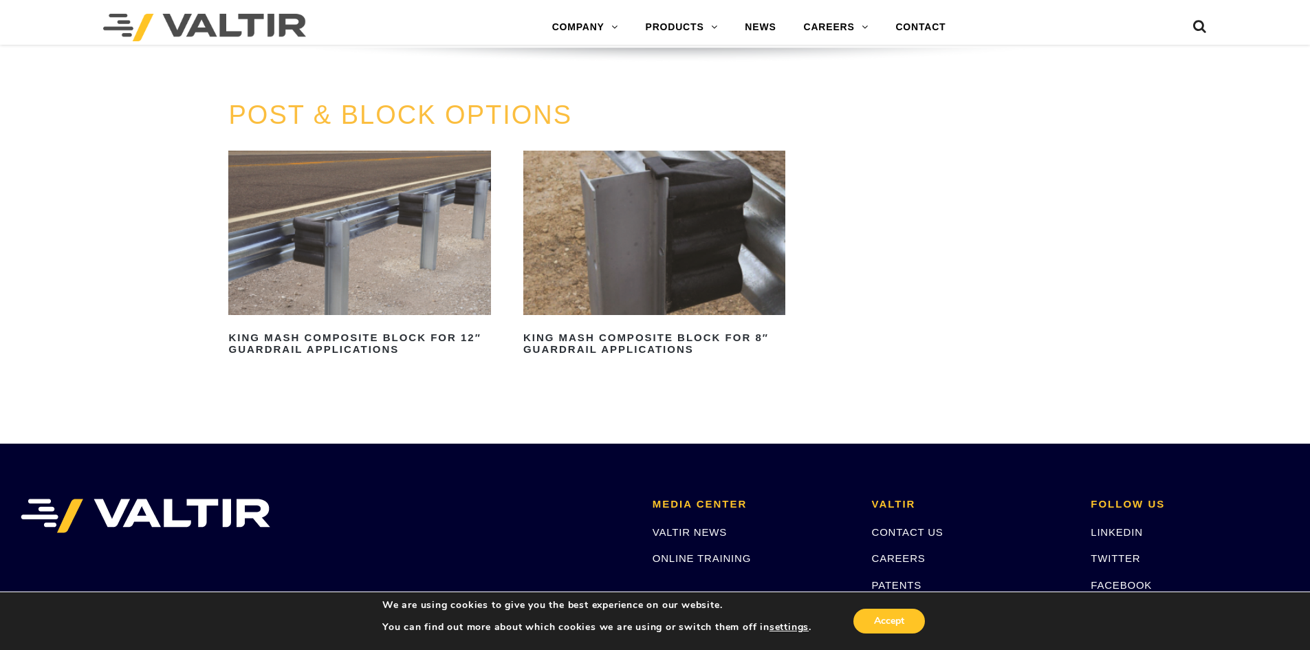
scroll to position [1375, 0]
